Goal: Task Accomplishment & Management: Manage account settings

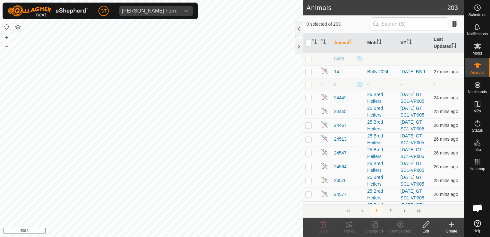
click at [314, 28] on div "Animals 203 0 selected of 203 Animal Mob VP Last Updated - 0438 - - - 14 Bulls …" at bounding box center [232, 118] width 464 height 237
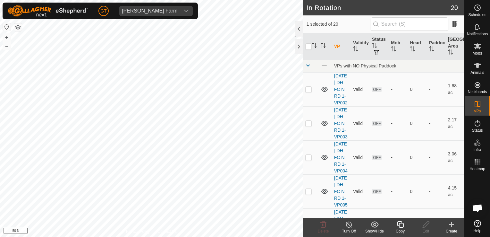
click at [400, 223] on icon at bounding box center [400, 224] width 6 height 6
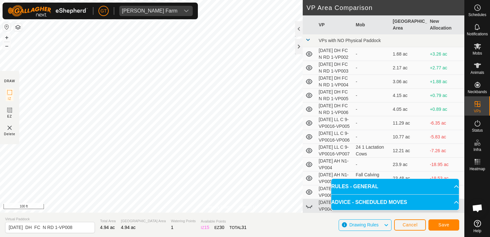
click at [143, 8] on div "[PERSON_NAME] Farm Schedules Notifications Mobs Animals Neckbands VPs Status In…" at bounding box center [245, 118] width 490 height 237
click at [0, 76] on html "[PERSON_NAME] Farm Schedules Notifications Mobs Animals Neckbands VPs Status In…" at bounding box center [245, 118] width 490 height 237
click at [0, 83] on html "[PERSON_NAME] Farm Schedules Notifications Mobs Animals Neckbands VPs Status In…" at bounding box center [245, 118] width 490 height 237
click at [0, 62] on html "[PERSON_NAME] Farm Schedules Notifications Mobs Animals Neckbands VPs Status In…" at bounding box center [245, 118] width 490 height 237
click at [453, 224] on button "Save" at bounding box center [443, 224] width 31 height 11
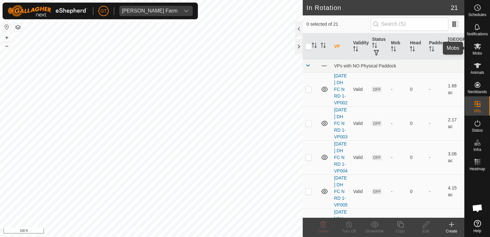
click at [481, 42] on es-mob-svg-icon at bounding box center [478, 46] width 12 height 10
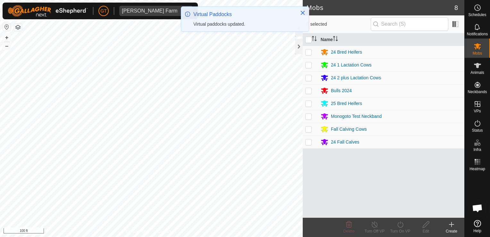
click at [309, 142] on p-checkbox at bounding box center [308, 141] width 6 height 5
checkbox input "true"
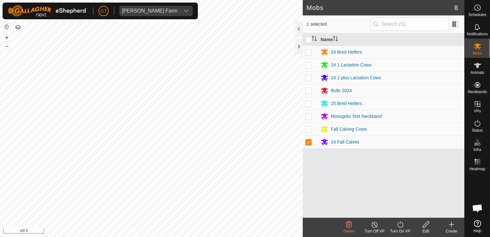
click at [400, 226] on icon at bounding box center [400, 224] width 8 height 8
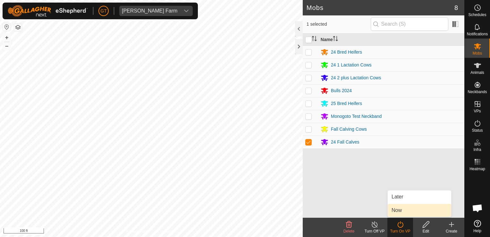
click at [405, 214] on link "Now" at bounding box center [419, 210] width 63 height 13
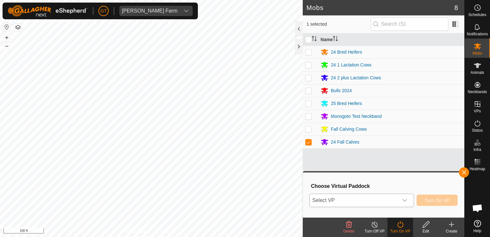
click at [406, 200] on icon "dropdown trigger" at bounding box center [404, 200] width 4 height 3
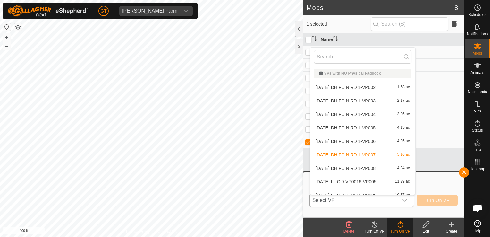
scroll to position [7, 0]
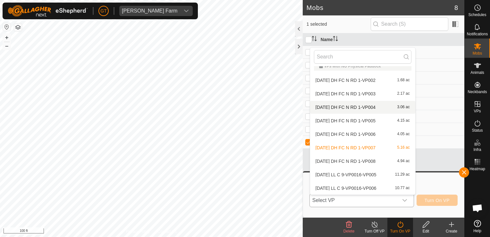
click at [369, 112] on body "[PERSON_NAME] Farm Schedules Notifications Mobs Animals Neckbands VPs Status In…" at bounding box center [245, 118] width 490 height 237
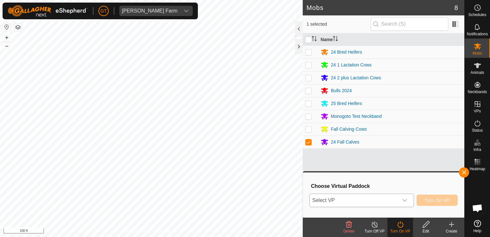
click at [306, 130] on div "Mobs 8 1 selected Name 24 Bred Heifers 24 1 Lactation Cows 24 2 plus Lactation …" at bounding box center [232, 118] width 464 height 237
click at [404, 199] on icon "dropdown trigger" at bounding box center [404, 200] width 4 height 3
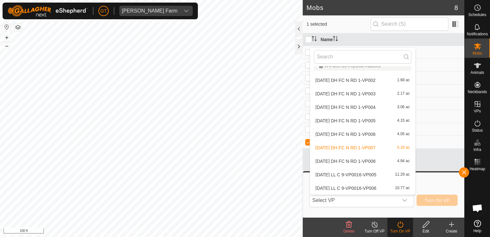
click at [362, 162] on li "[DATE] DH FC N RD 1-VP008 4.94 ac" at bounding box center [362, 161] width 105 height 13
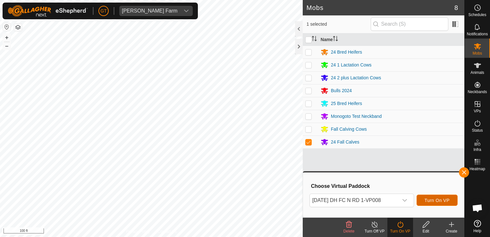
click at [441, 201] on span "Turn On VP" at bounding box center [436, 199] width 25 height 5
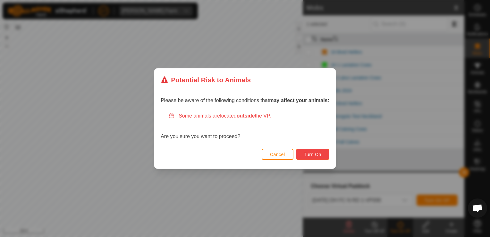
click at [309, 152] on span "Turn On" at bounding box center [312, 154] width 17 height 5
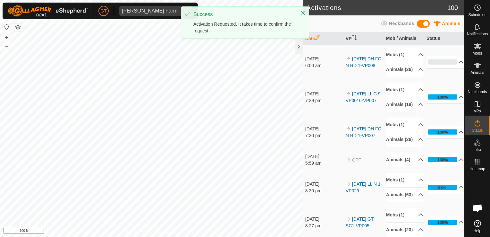
click at [231, 6] on div "[PERSON_NAME] Farm Schedules Notifications Mobs Animals Neckbands VPs Status In…" at bounding box center [245, 118] width 490 height 237
click at [208, 0] on html "[PERSON_NAME] Farm Schedules Notifications Mobs Animals Neckbands VPs Status In…" at bounding box center [245, 118] width 490 height 237
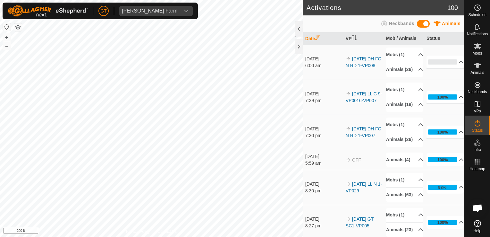
click at [436, 103] on p-accordion-header "100%" at bounding box center [445, 96] width 38 height 13
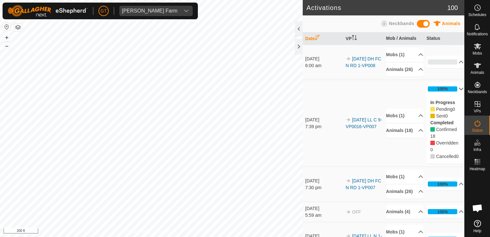
drag, startPoint x: 391, startPoint y: 147, endPoint x: 365, endPoint y: 53, distance: 97.9
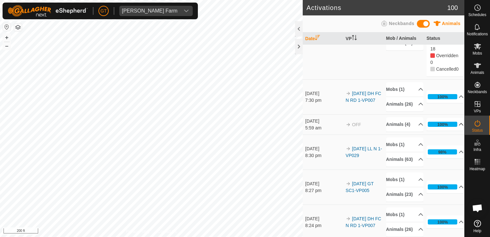
scroll to position [96, 0]
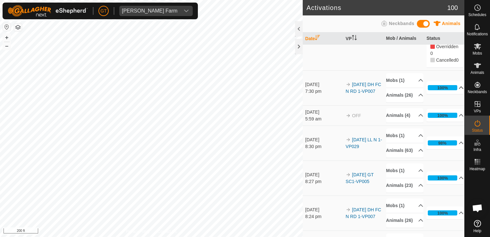
click at [436, 94] on p-accordion-header "100%" at bounding box center [445, 87] width 38 height 13
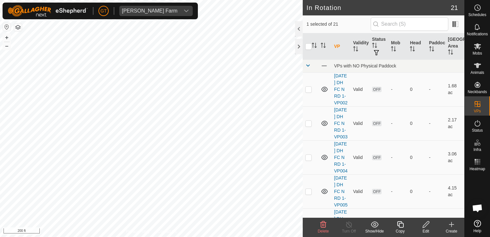
click at [427, 225] on icon at bounding box center [426, 224] width 8 height 8
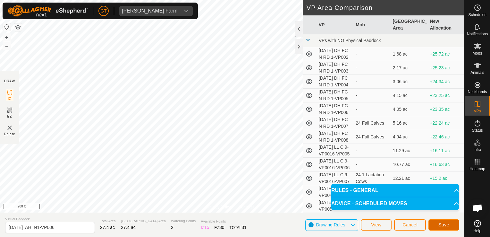
click at [447, 225] on span "Save" at bounding box center [443, 224] width 11 height 5
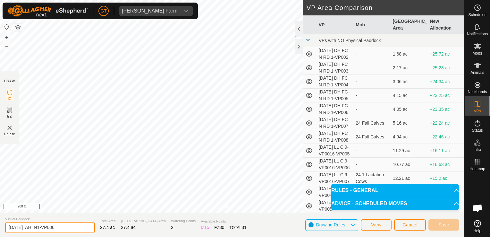
click at [74, 229] on input "[DATE] AH N1-VP006" at bounding box center [50, 227] width 90 height 11
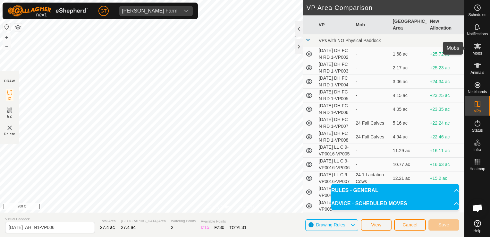
click at [477, 46] on icon at bounding box center [477, 46] width 7 height 6
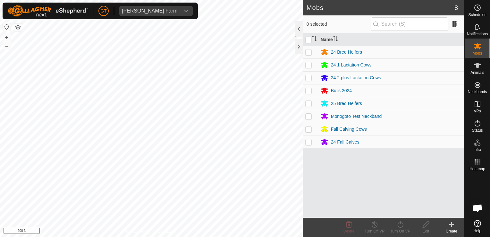
click at [309, 128] on p-checkbox at bounding box center [308, 128] width 6 height 5
checkbox input "true"
click at [401, 224] on icon at bounding box center [400, 224] width 8 height 8
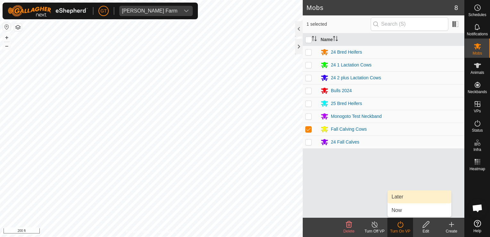
click at [400, 195] on link "Later" at bounding box center [419, 196] width 63 height 13
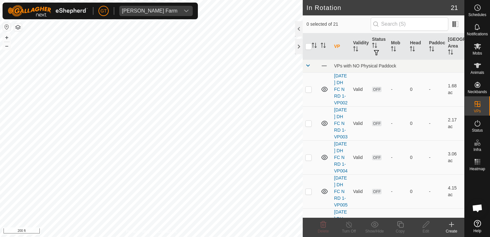
checkbox input "true"
click at [342, 120] on div "In Rotation 21 1 selected of 21 VP Validity Status Mob Head Paddock Grazing Are…" at bounding box center [232, 118] width 464 height 237
